Goal: Go to known website: Go to known website

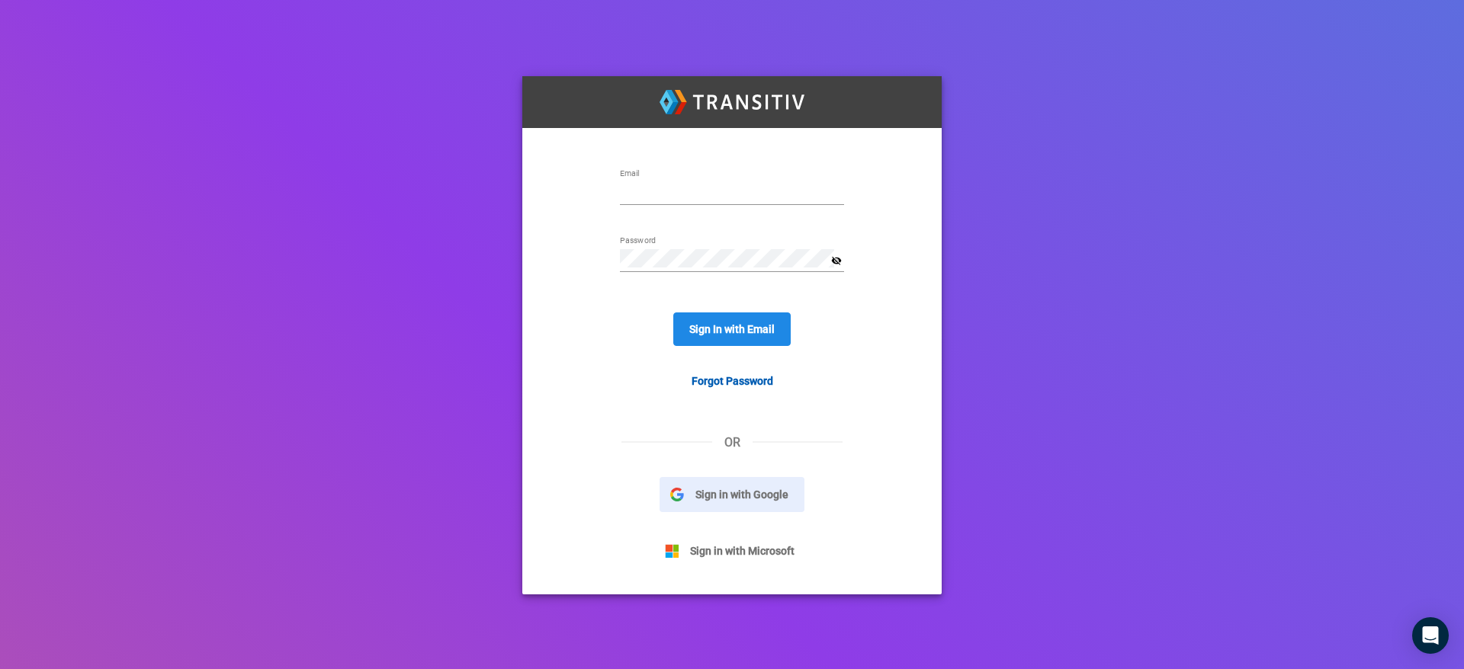
type input "[EMAIL_ADDRESS][DOMAIN_NAME]"
click at [729, 506] on button "Sign in with Google" at bounding box center [732, 494] width 145 height 35
